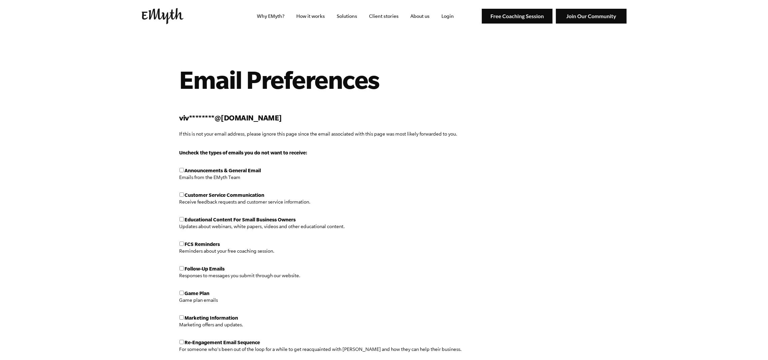
click at [180, 220] on input "checkbox" at bounding box center [182, 219] width 4 height 4
checkbox input "true"
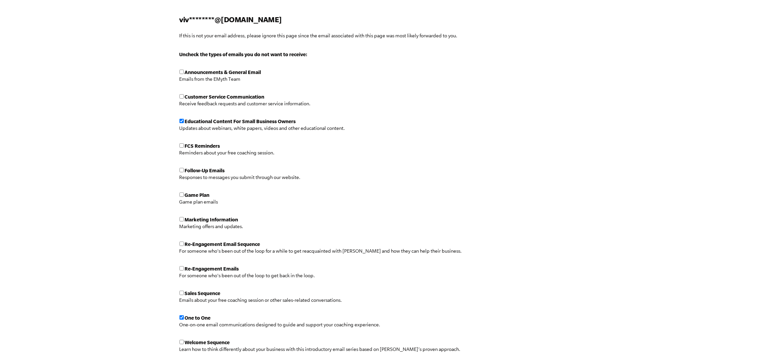
scroll to position [101, 0]
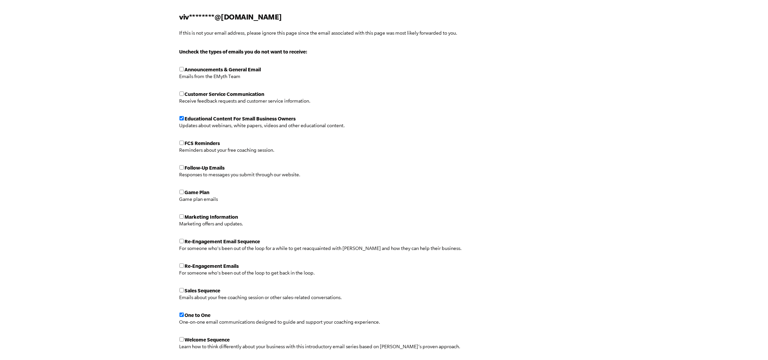
click at [181, 314] on input "checkbox" at bounding box center [182, 315] width 4 height 4
checkbox input "false"
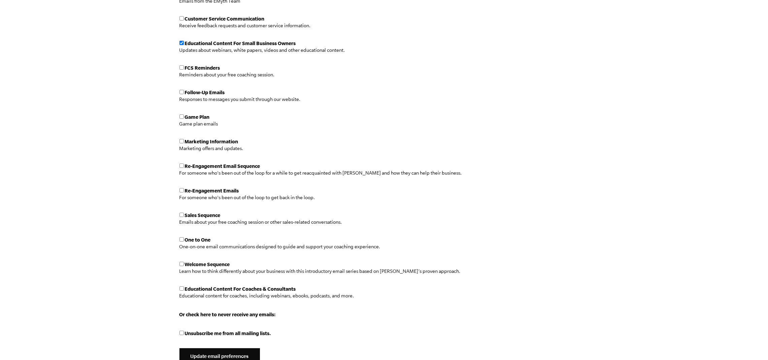
scroll to position [202, 0]
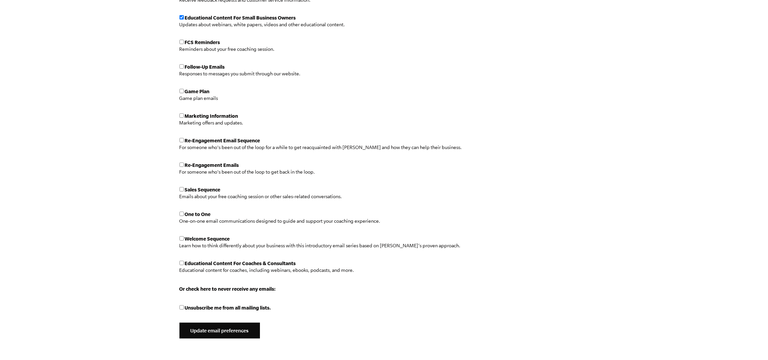
click at [181, 238] on input "checkbox" at bounding box center [182, 238] width 4 height 4
checkbox input "true"
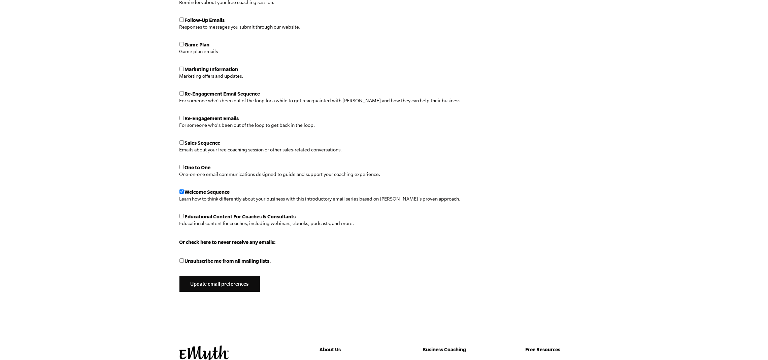
scroll to position [252, 0]
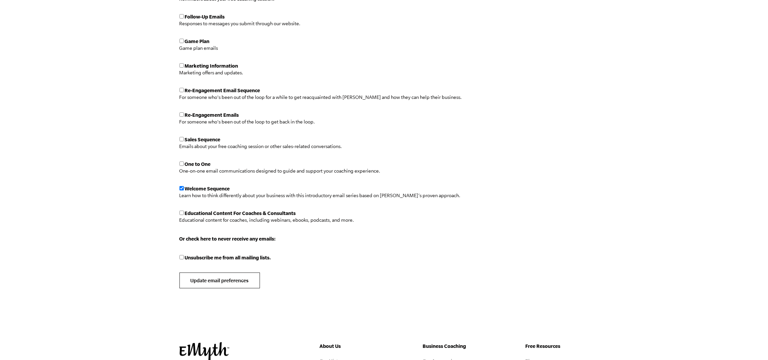
click at [210, 281] on input "Update email preferences" at bounding box center [220, 281] width 81 height 16
